Goal: Transaction & Acquisition: Subscribe to service/newsletter

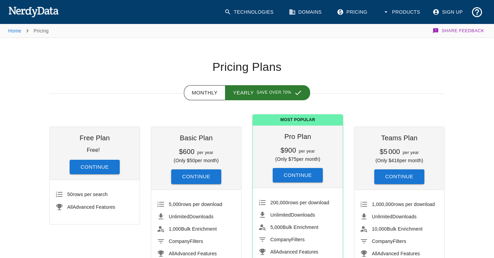
click at [40, 12] on img at bounding box center [33, 12] width 50 height 14
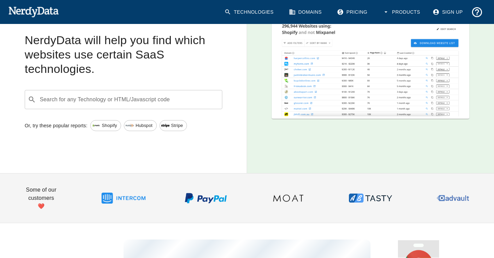
scroll to position [108, 0]
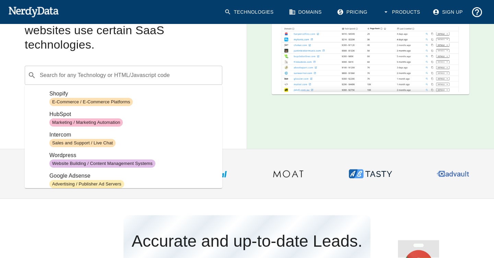
click at [81, 83] on div "​ Search for any Technology or HTML/Javascript code" at bounding box center [123, 75] width 197 height 19
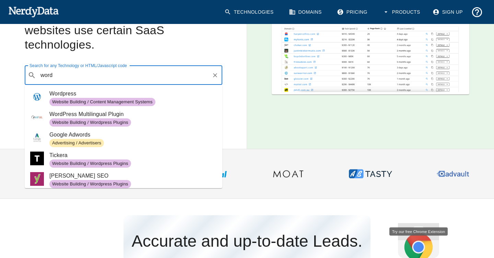
click at [91, 93] on span "Wordpress" at bounding box center [132, 94] width 167 height 8
type input "word"
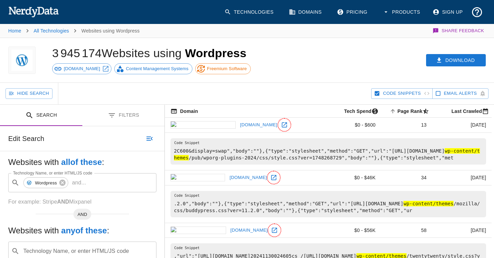
click at [351, 17] on link "Pricing" at bounding box center [352, 11] width 40 height 17
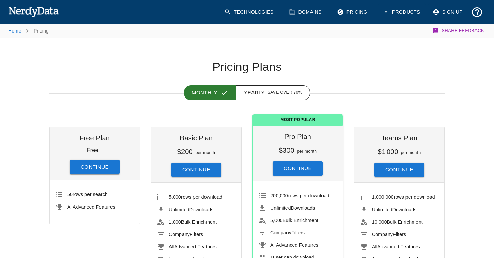
scroll to position [86, 0]
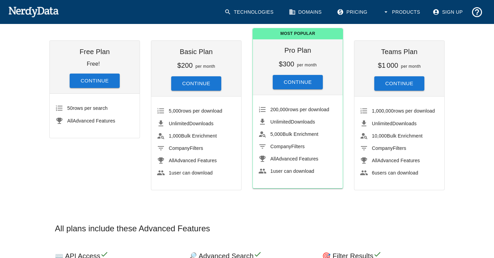
click at [293, 63] on h6 "$300" at bounding box center [286, 64] width 15 height 8
click at [304, 75] on button "Continue" at bounding box center [298, 82] width 50 height 14
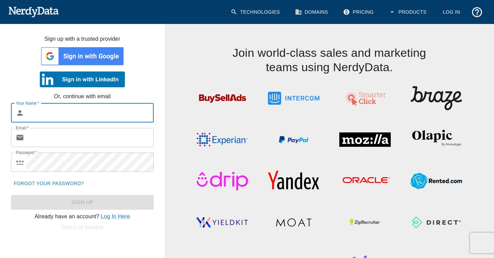
click at [72, 50] on img at bounding box center [82, 56] width 85 height 21
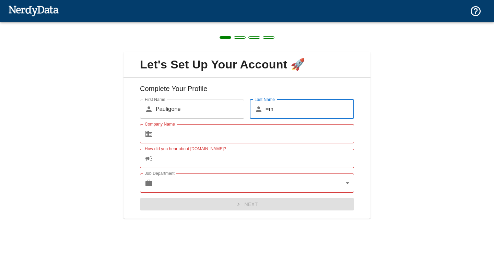
type input "=m"
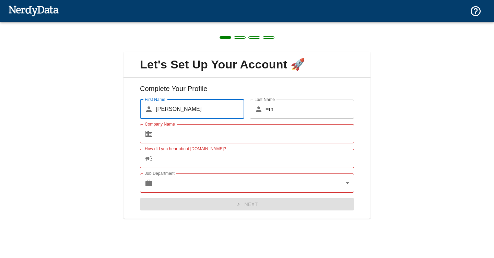
type input "[PERSON_NAME]"
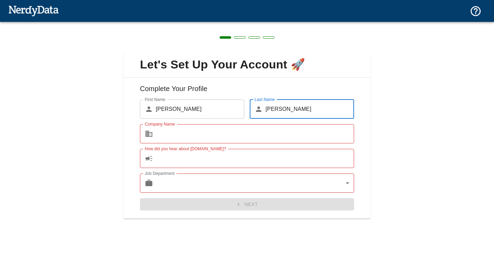
type input "[PERSON_NAME]"
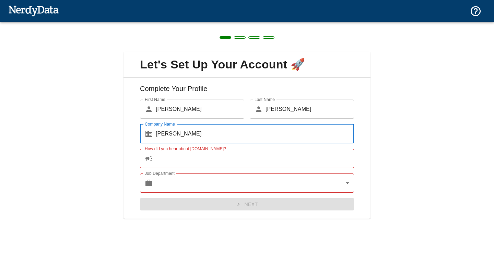
type input "[PERSON_NAME]"
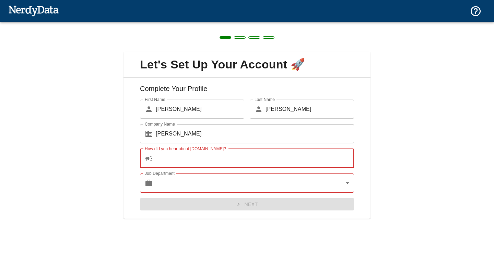
click at [251, 161] on input "How did you hear about [DOMAIN_NAME]?" at bounding box center [255, 158] width 198 height 19
type input "H"
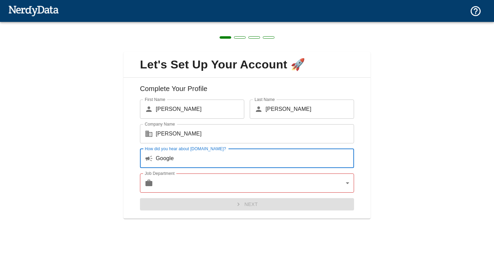
type input "Google"
click at [247, 79] on body "Technologies Domains Pricing Products Create a Report Create a list of websites…" at bounding box center [247, 39] width 494 height 79
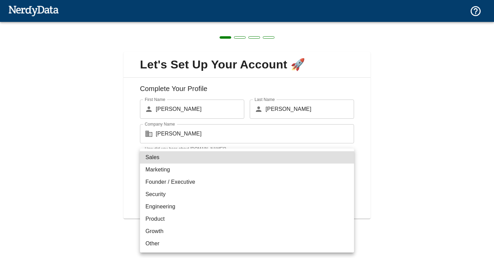
click at [218, 169] on li "Marketing" at bounding box center [247, 170] width 214 height 12
type input "marketing"
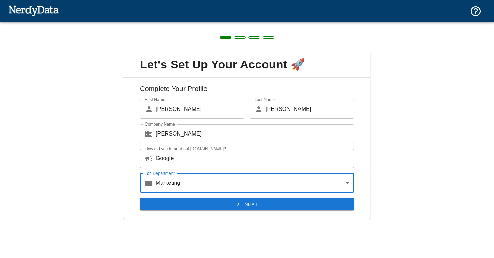
click at [243, 204] on button "Next" at bounding box center [247, 204] width 214 height 13
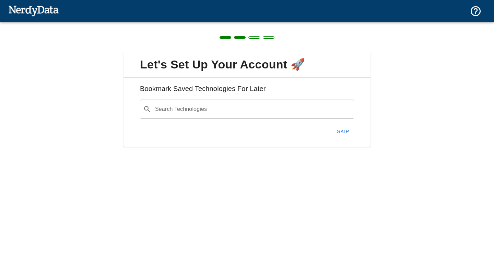
click at [324, 114] on input "Search Technologies" at bounding box center [252, 109] width 197 height 13
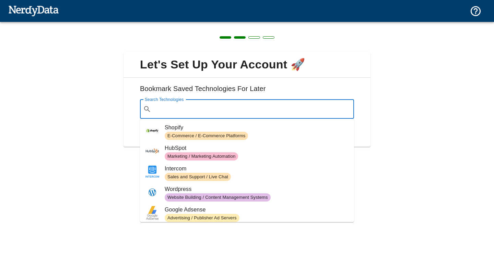
click at [267, 196] on span "Website Building / Content Management Systems" at bounding box center [218, 198] width 106 height 7
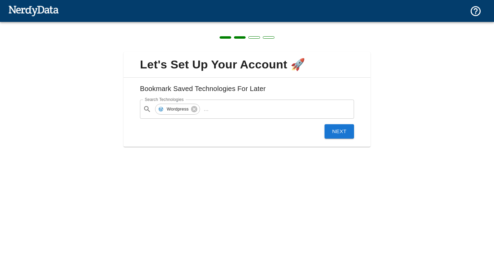
click at [340, 133] on button "Next" at bounding box center [338, 131] width 29 height 14
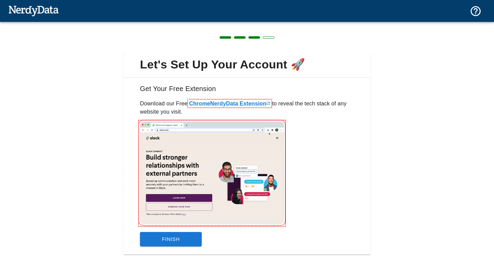
scroll to position [18, 0]
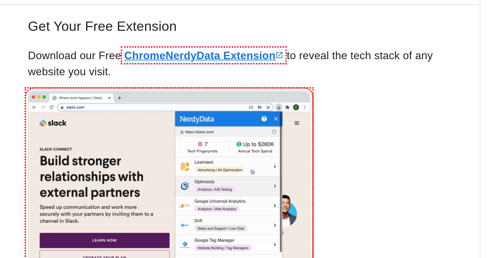
click at [229, 85] on link "Chrome NerdyData Extension" at bounding box center [229, 86] width 81 height 6
